Goal: Use online tool/utility: Utilize a website feature to perform a specific function

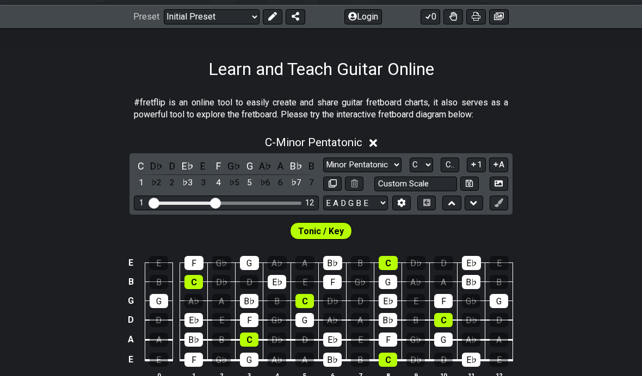
scroll to position [196, 0]
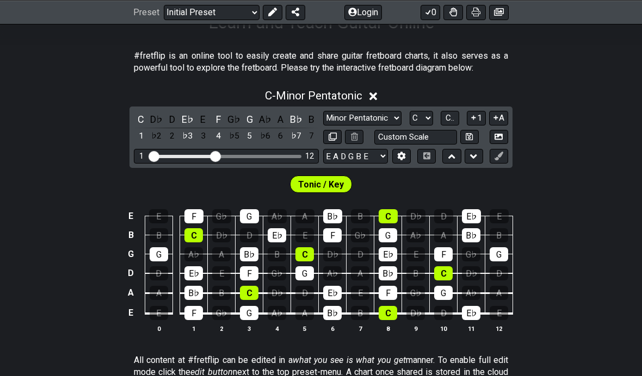
click at [277, 119] on div "A" at bounding box center [281, 119] width 14 height 15
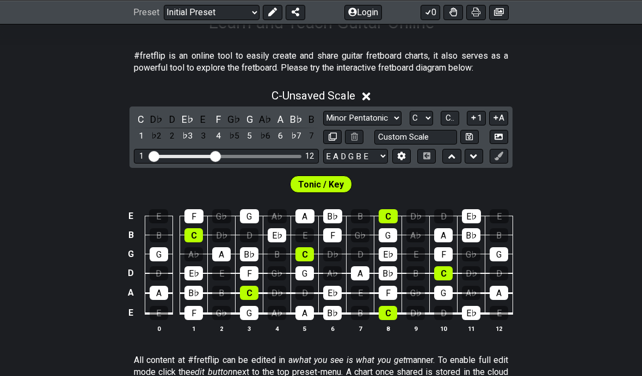
click at [277, 120] on div "A" at bounding box center [281, 119] width 14 height 15
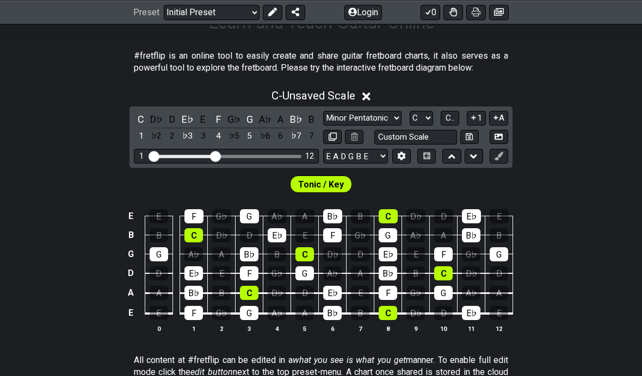
click at [423, 119] on select "A♭ A A♯ B♭ B C C♯ D♭ D D♯ E♭ E F F♯ G♭ G G♯" at bounding box center [421, 118] width 23 height 15
select select "A"
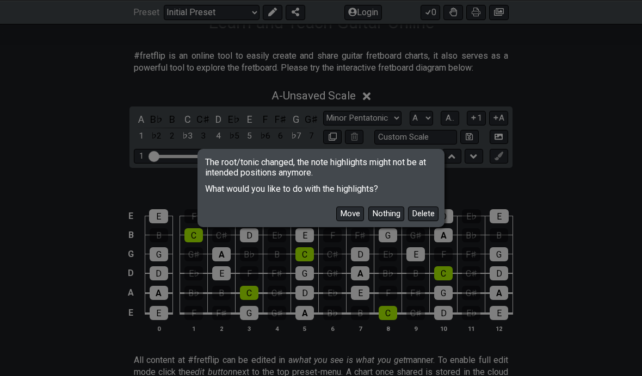
click at [428, 221] on button "Delete" at bounding box center [423, 214] width 30 height 15
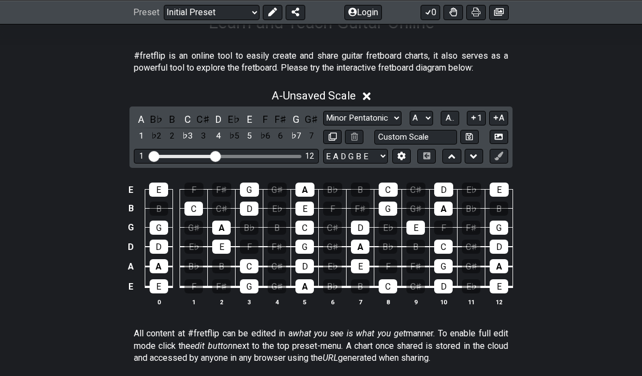
click at [144, 120] on div "A" at bounding box center [141, 119] width 14 height 15
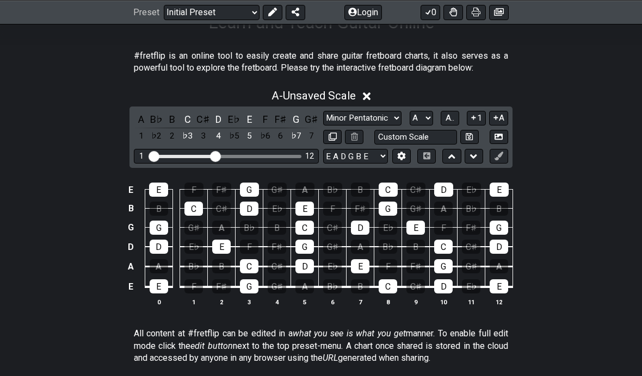
click at [145, 119] on div "A" at bounding box center [141, 119] width 14 height 15
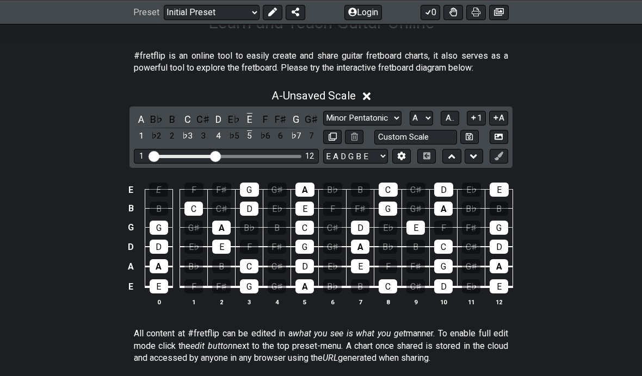
click at [160, 189] on div "E" at bounding box center [158, 190] width 19 height 14
click at [153, 221] on div "G" at bounding box center [159, 228] width 18 height 14
click at [154, 240] on div "D" at bounding box center [159, 247] width 18 height 14
click at [157, 265] on div "A" at bounding box center [159, 266] width 18 height 14
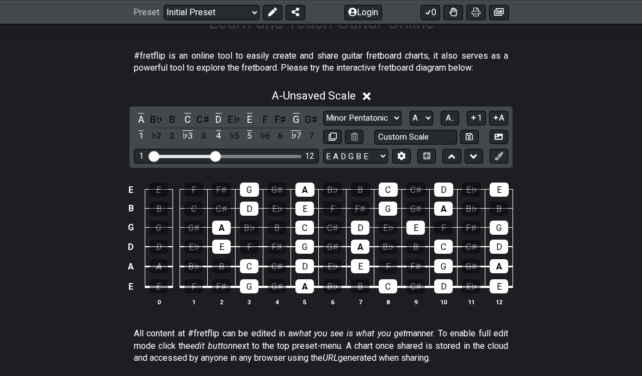
click at [193, 208] on div "C" at bounding box center [193, 209] width 18 height 14
click at [221, 227] on div "A" at bounding box center [221, 228] width 18 height 14
click at [221, 244] on div "E" at bounding box center [221, 247] width 18 height 14
click at [248, 193] on div "G" at bounding box center [249, 190] width 19 height 14
click at [252, 208] on div "D" at bounding box center [249, 209] width 18 height 14
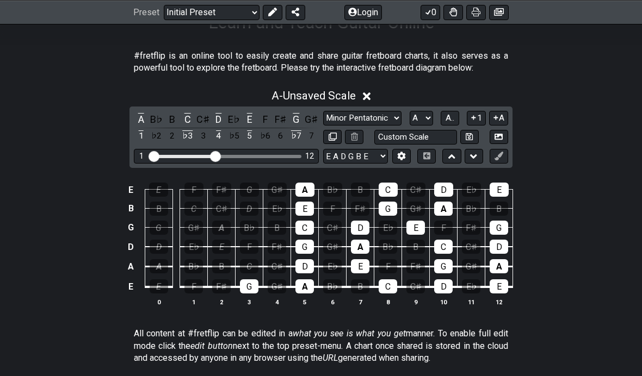
click at [251, 264] on div "C" at bounding box center [249, 266] width 18 height 14
click at [249, 287] on div "G" at bounding box center [249, 287] width 18 height 14
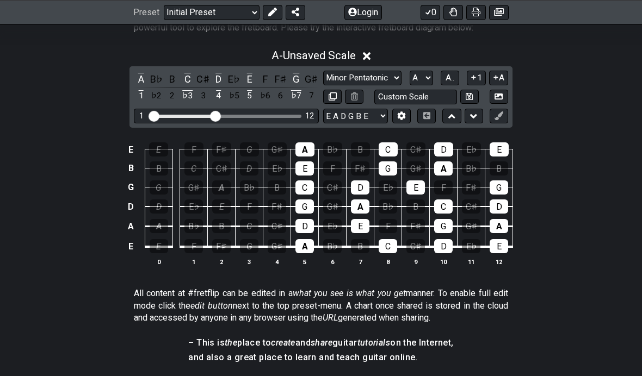
scroll to position [249, 0]
